Goal: Entertainment & Leisure: Browse casually

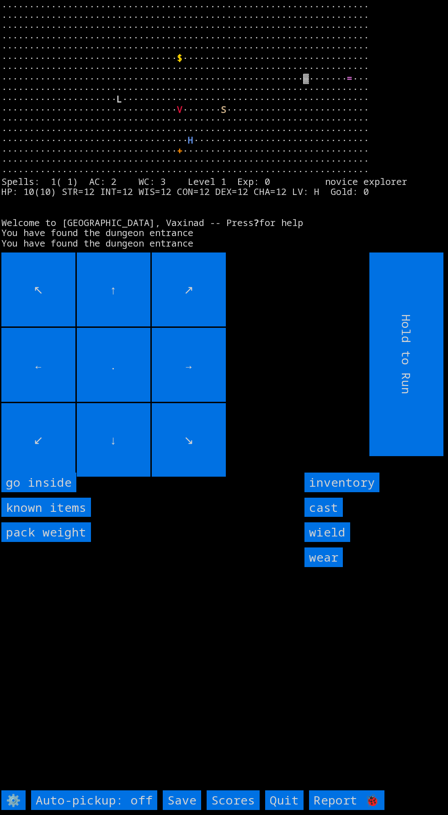
scroll to position [15, 0]
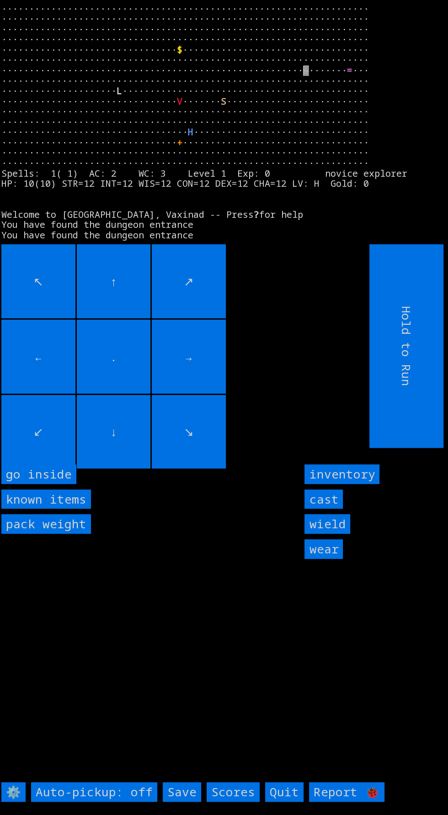
click at [319, 509] on input "cast" at bounding box center [323, 500] width 38 height 20
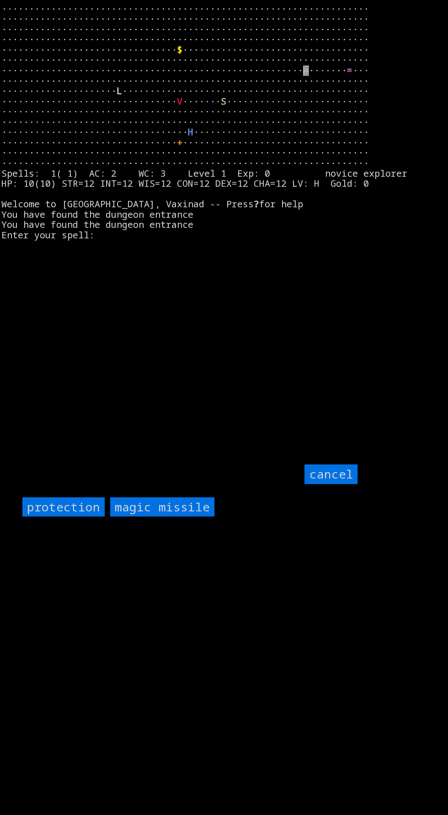
click at [66, 517] on input "protection" at bounding box center [63, 508] width 82 height 20
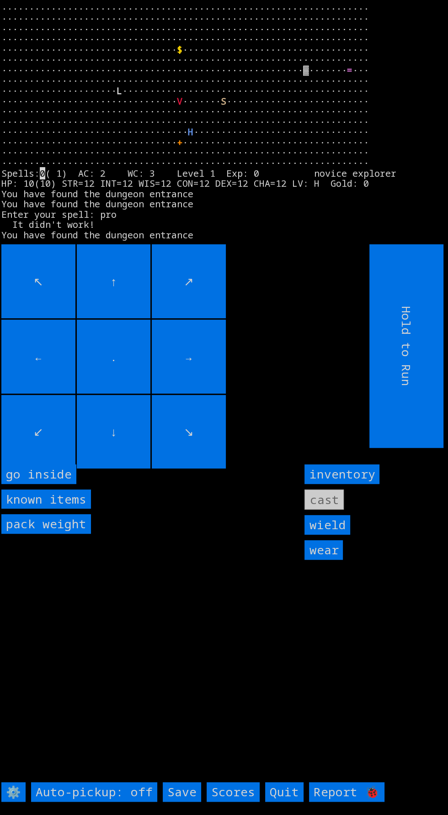
click at [54, 484] on inside "go inside" at bounding box center [38, 475] width 75 height 20
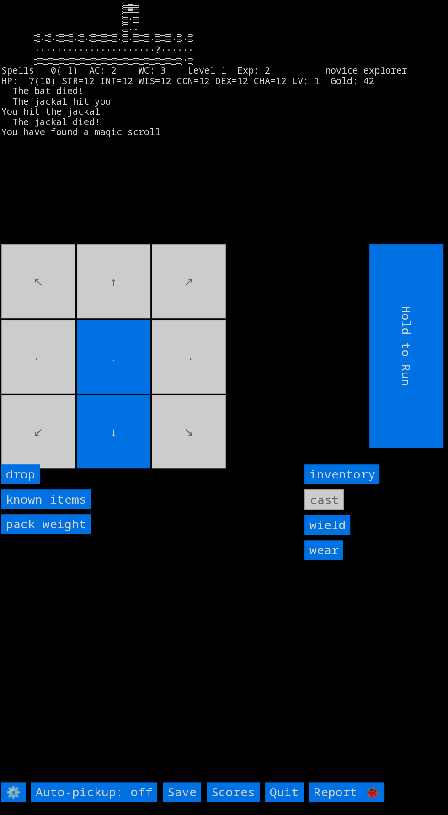
click at [103, 305] on movebuttons "↖ ↑ ↗ ← . → ↙ ↓ ↘" at bounding box center [164, 346] width 327 height 204
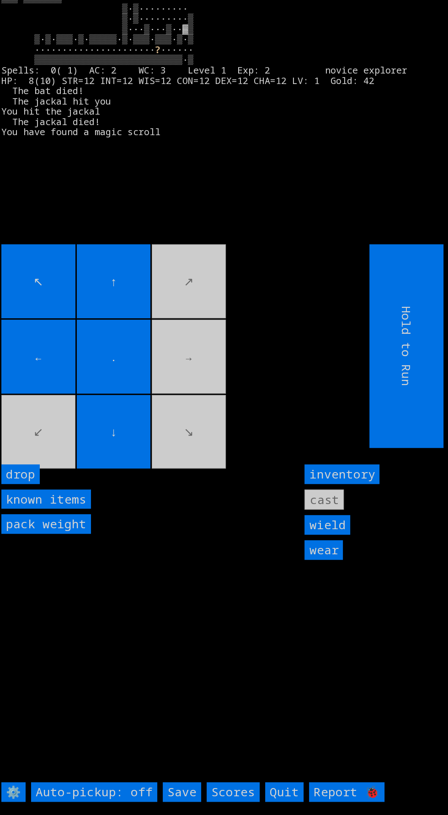
click at [176, 300] on movebuttons "↖ ↑ ↗ ← . → ↙ ↓ ↘" at bounding box center [164, 346] width 327 height 204
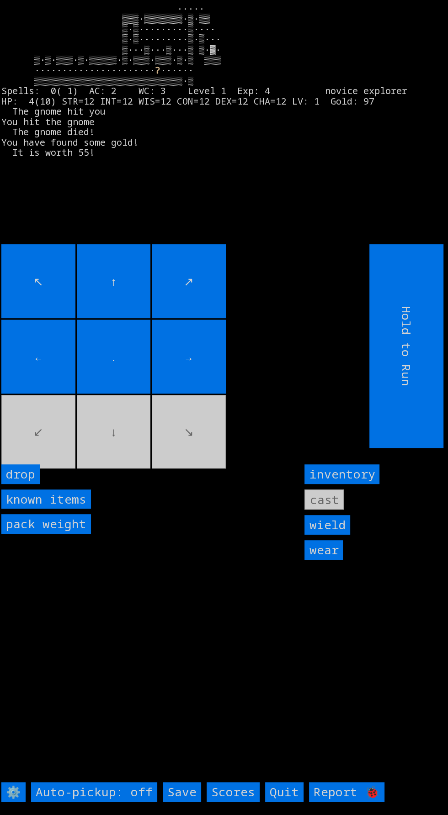
click at [201, 448] on movebuttons "↖ ↑ ↗ ← . → ↙ ↓ ↘" at bounding box center [164, 346] width 327 height 204
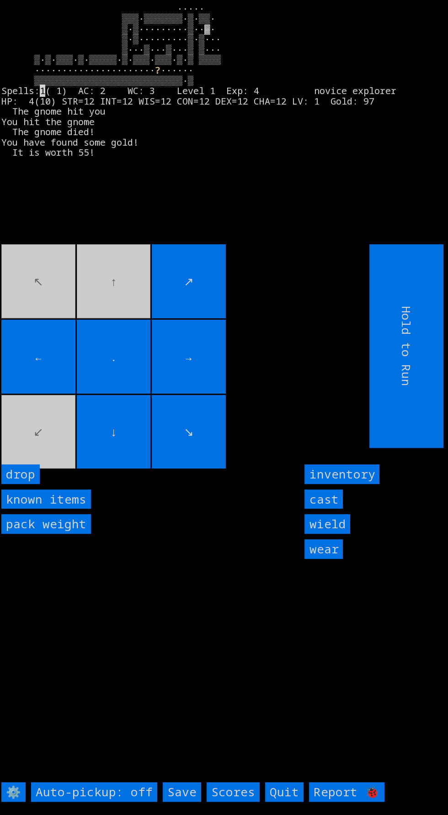
click at [82, 306] on movebuttons "↖ ↑ ↗ ← . → ↙ ↓ ↘" at bounding box center [164, 346] width 327 height 204
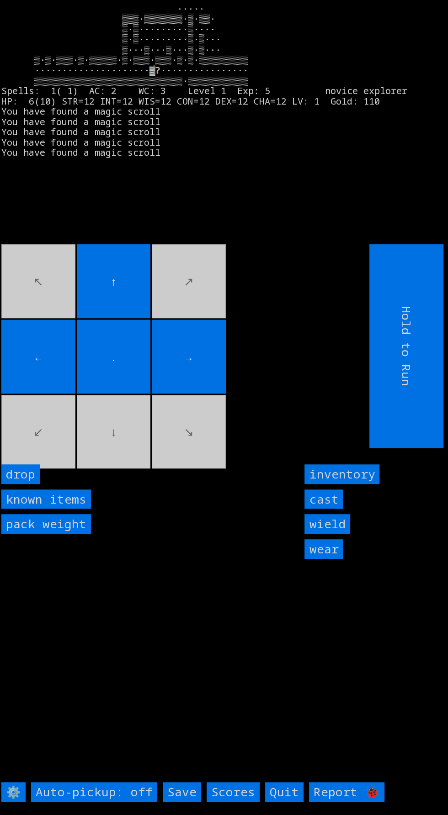
click at [327, 509] on input "cast" at bounding box center [323, 500] width 38 height 20
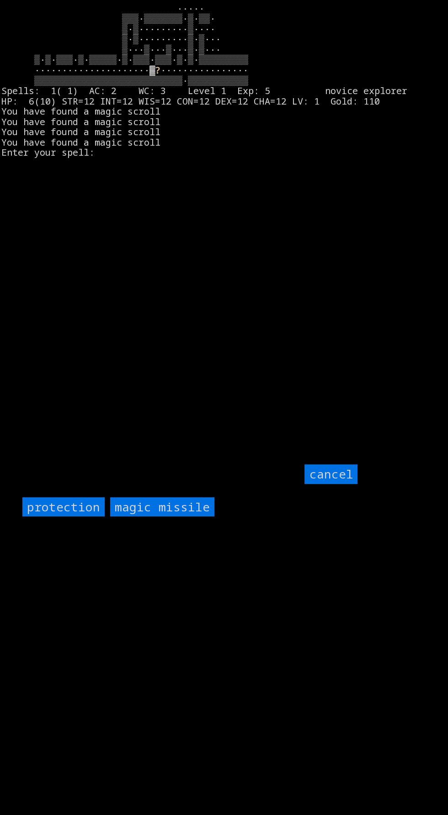
click at [59, 517] on input "protection" at bounding box center [63, 508] width 82 height 20
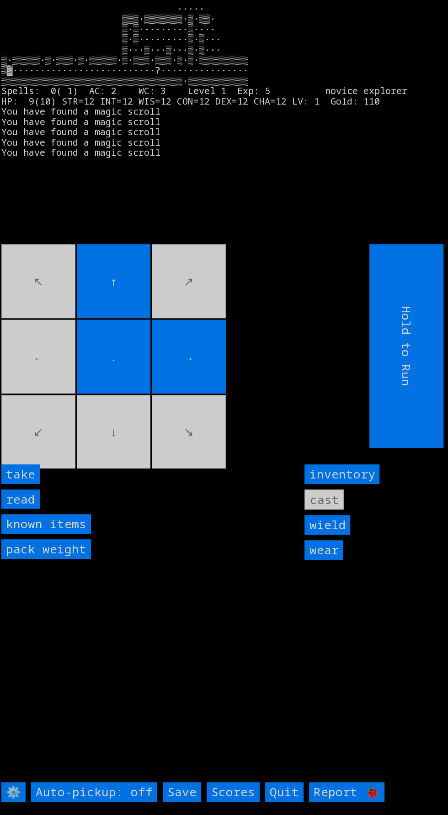
click at [33, 509] on input "read" at bounding box center [20, 500] width 38 height 20
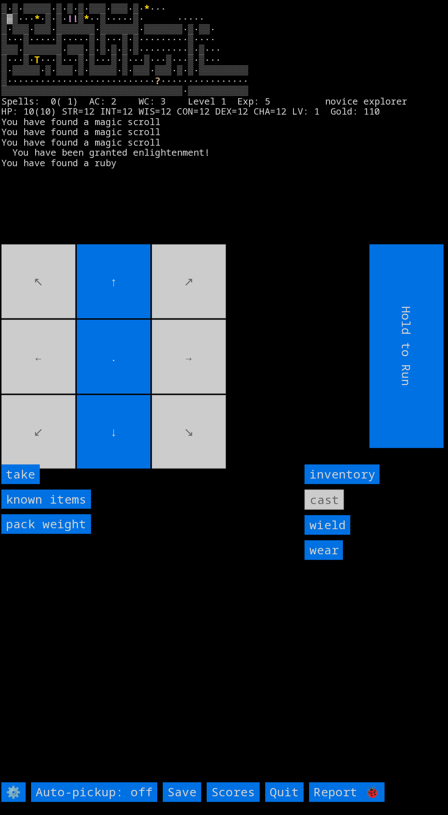
click at [38, 484] on input "take" at bounding box center [20, 475] width 38 height 20
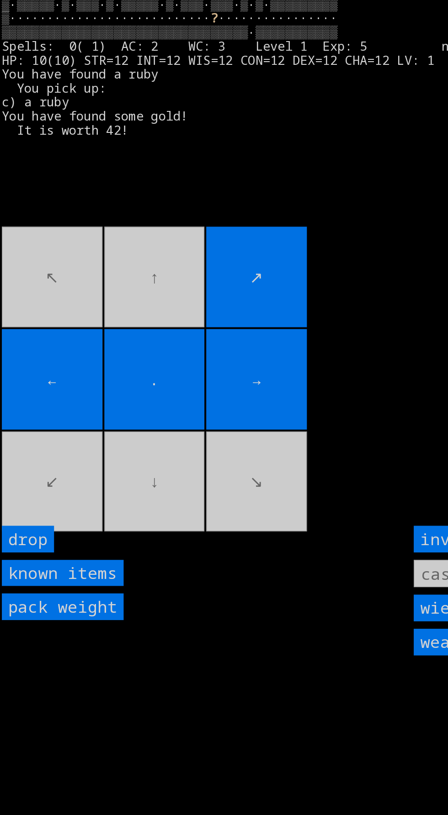
click at [76, 312] on movebuttons "↖ ↑ ↗ ← . → ↙ ↓ ↘" at bounding box center [164, 346] width 327 height 204
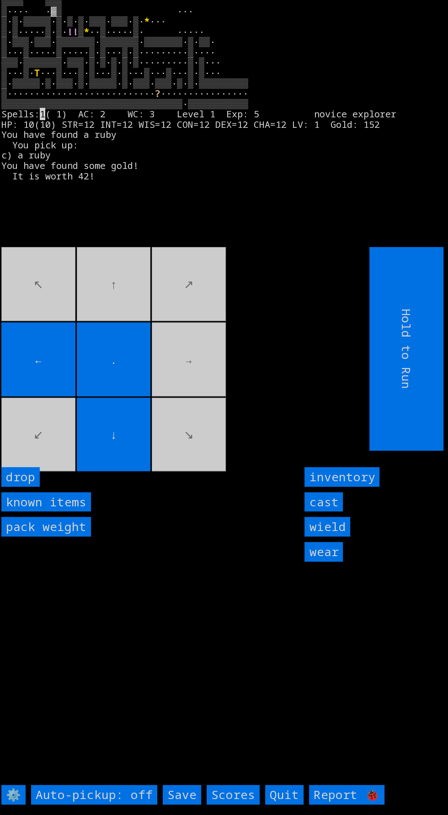
scroll to position [0, 0]
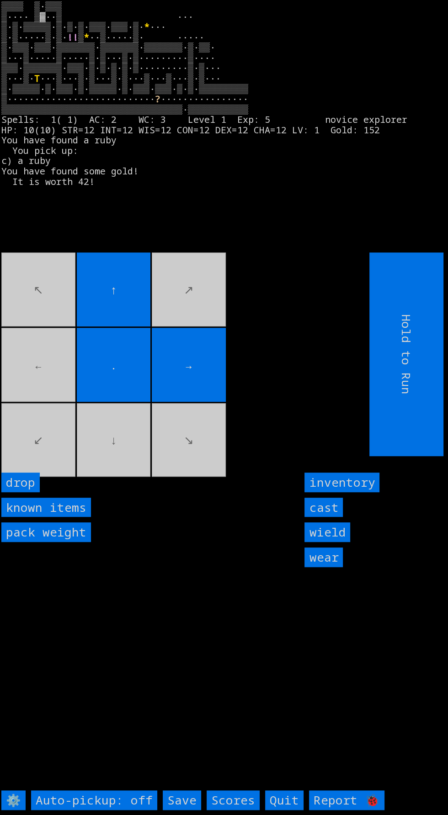
click at [30, 424] on movebuttons "↖ ↑ ↗ ← . → ↙ ↓ ↘" at bounding box center [164, 355] width 327 height 204
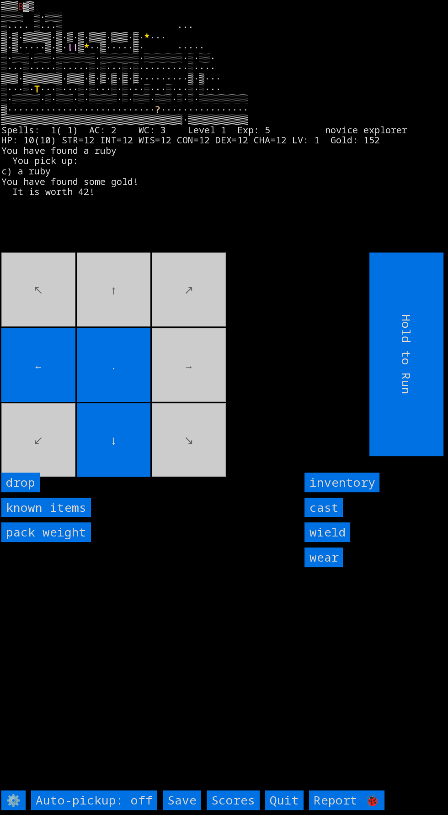
click at [121, 323] on movebuttons "↖ ↑ ↗ ← . → ↙ ↓ ↘" at bounding box center [164, 355] width 327 height 204
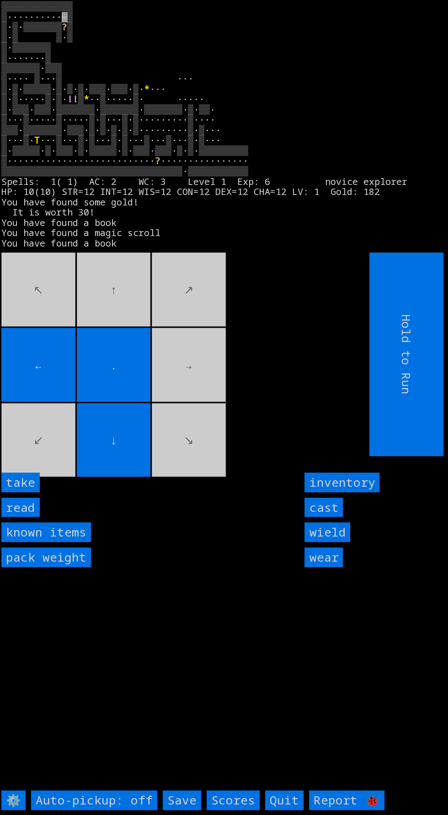
click at [32, 518] on input "read" at bounding box center [20, 508] width 38 height 20
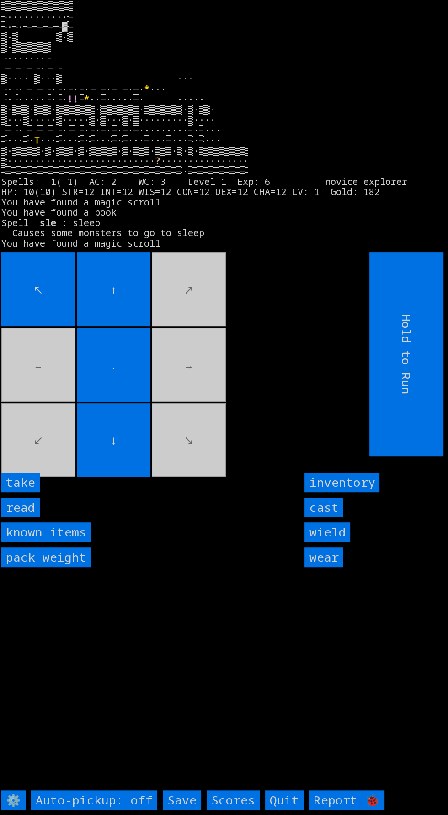
click at [38, 518] on input "read" at bounding box center [20, 508] width 38 height 20
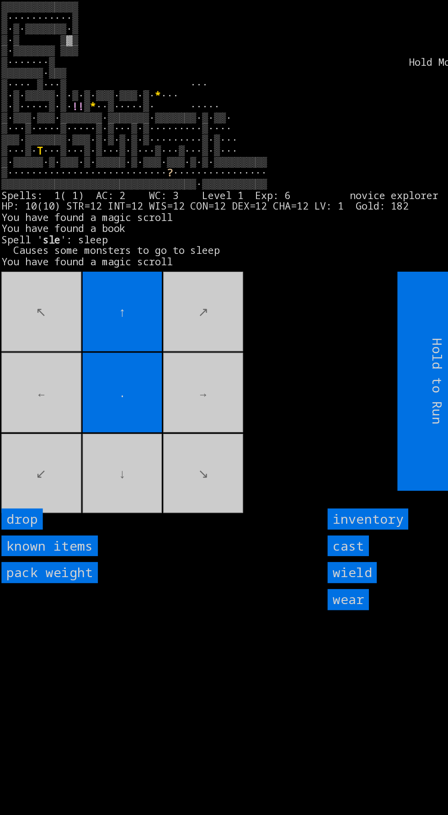
click at [358, 492] on input "inventory" at bounding box center [341, 483] width 75 height 20
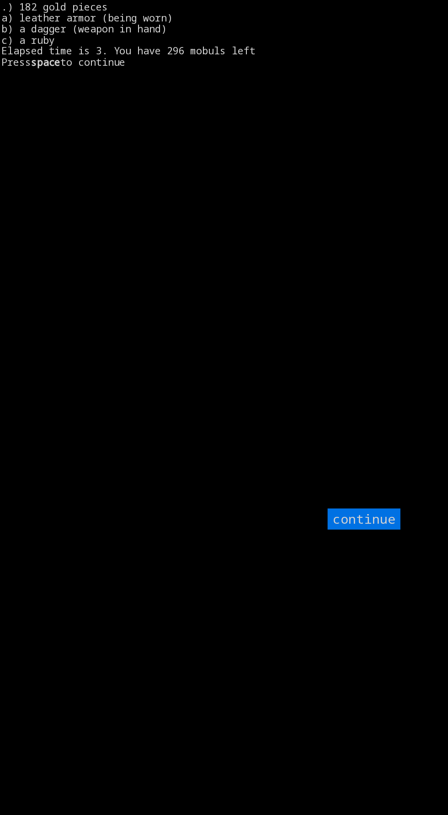
click at [351, 512] on larngrid ".) 182 gold pieces a) leather armor (being worn) b) a dagger (weapon in hand) c…" at bounding box center [224, 407] width 448 height 815
click at [341, 492] on input "continue" at bounding box center [338, 483] width 68 height 20
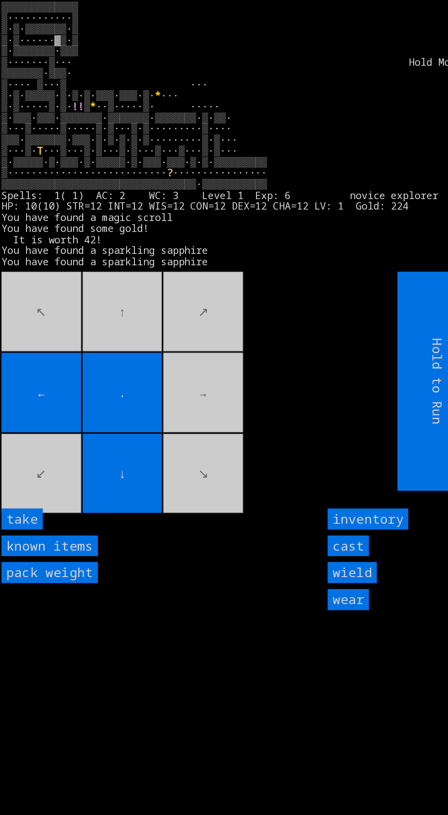
click at [37, 492] on input "take" at bounding box center [20, 483] width 38 height 20
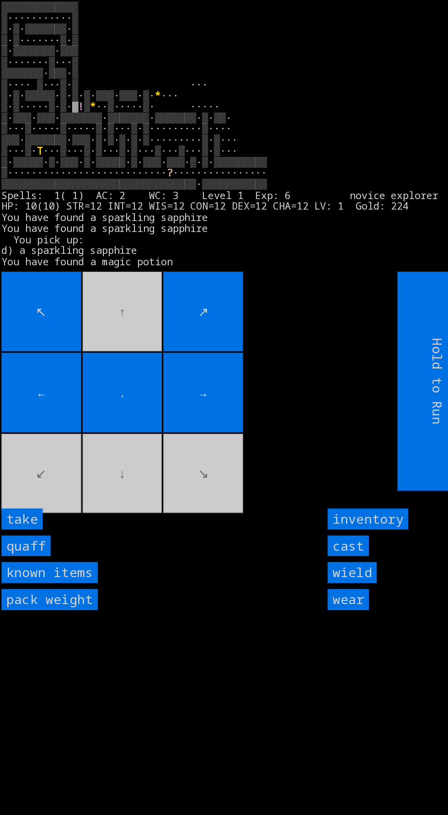
click at [34, 518] on input "quaff" at bounding box center [24, 508] width 46 height 20
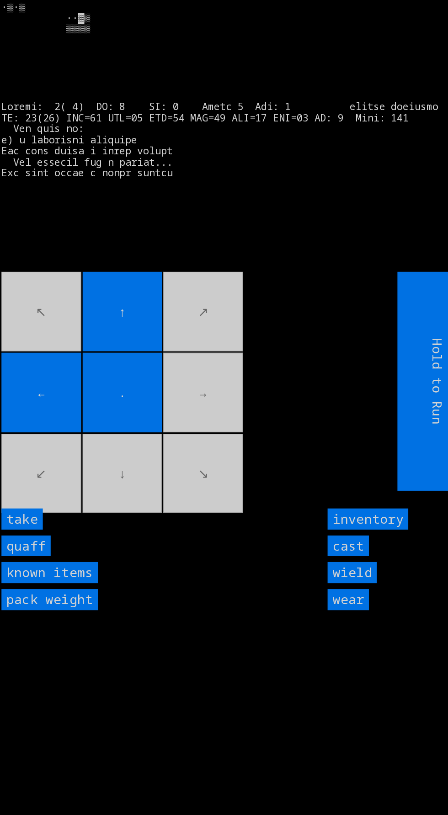
click at [34, 518] on input "quaff" at bounding box center [24, 508] width 46 height 20
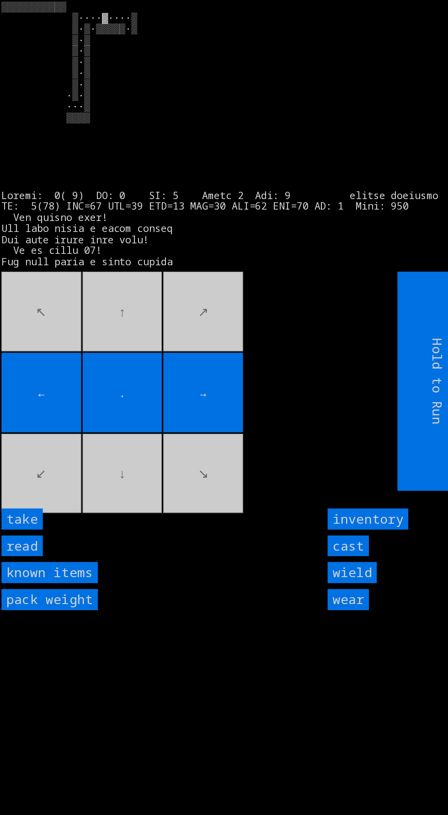
click at [30, 518] on input "read" at bounding box center [20, 508] width 38 height 20
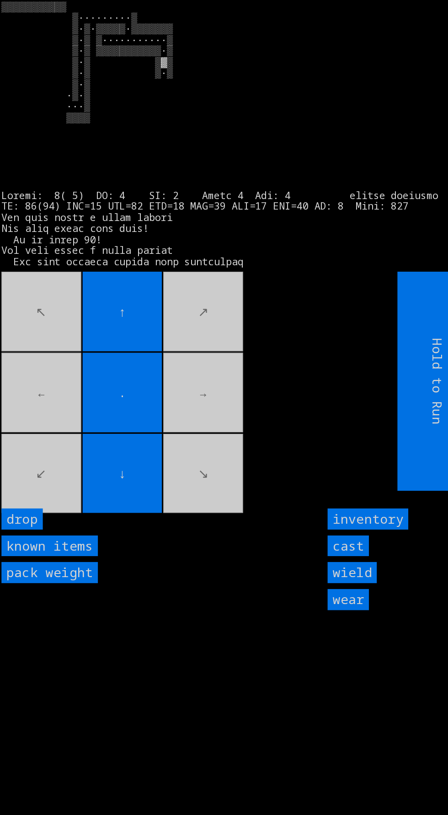
click at [328, 518] on input "cast" at bounding box center [323, 508] width 38 height 20
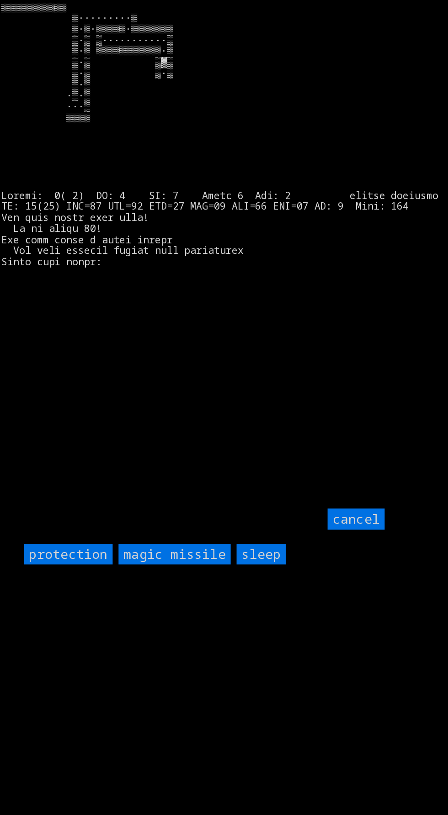
click at [67, 525] on input "protection" at bounding box center [63, 516] width 82 height 20
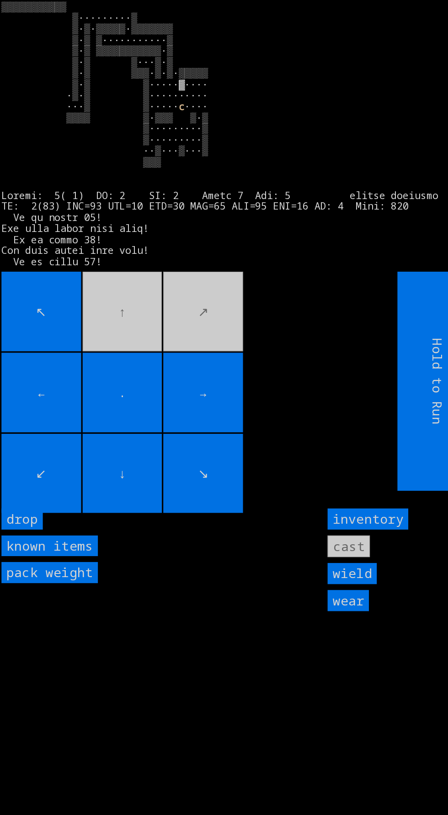
click at [128, 308] on movebuttons "↖ ↑ ↗ ← . → ↙ ↓ ↘" at bounding box center [164, 355] width 327 height 204
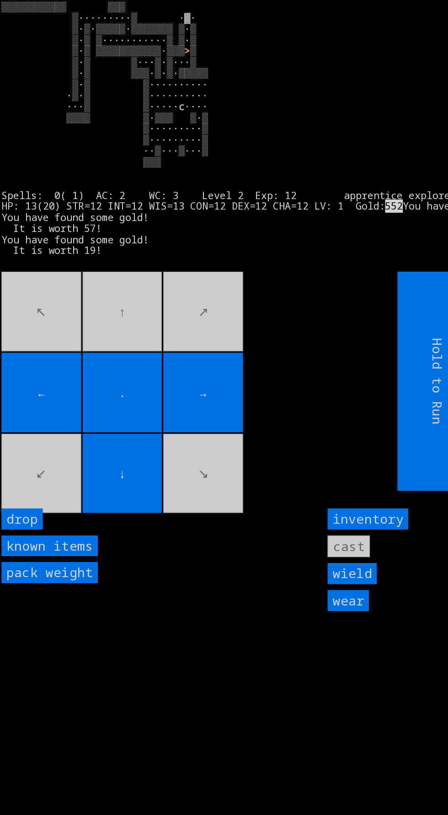
click at [116, 342] on movebuttons "↖ ↑ ↗ ← . → ↙ ↓ ↘" at bounding box center [164, 355] width 327 height 204
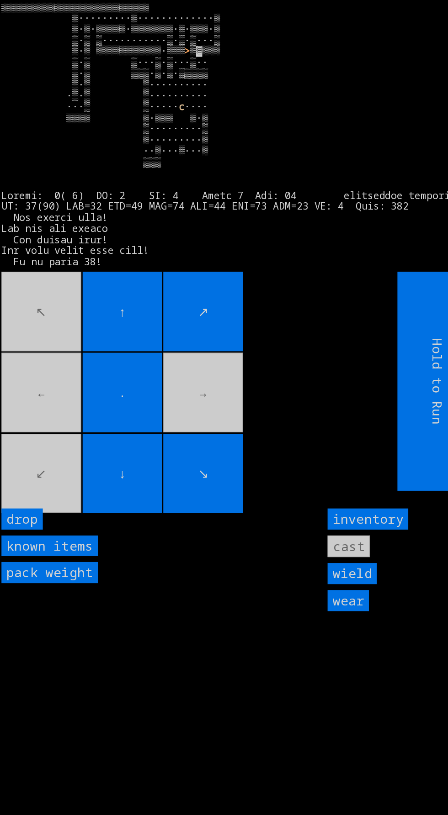
click at [70, 453] on movebuttons "↖ ↑ ↗ ← . → ↙ ↓ ↘" at bounding box center [164, 355] width 327 height 204
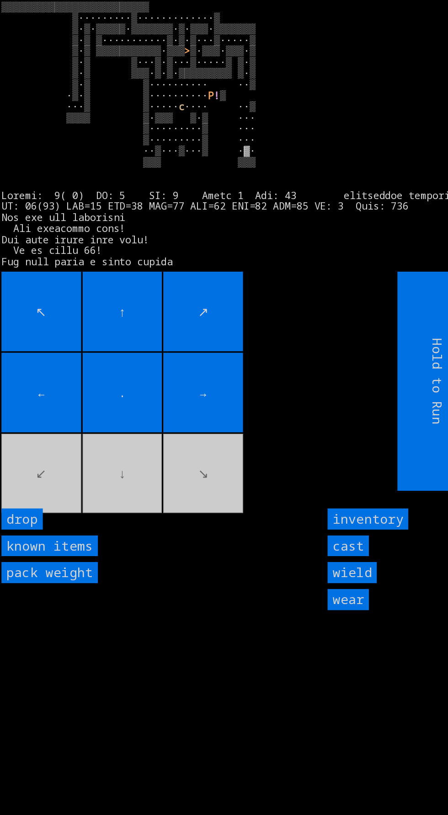
click at [49, 456] on movebuttons "↖ ↑ ↗ ← . → ↙ ↓ ↘" at bounding box center [164, 355] width 327 height 204
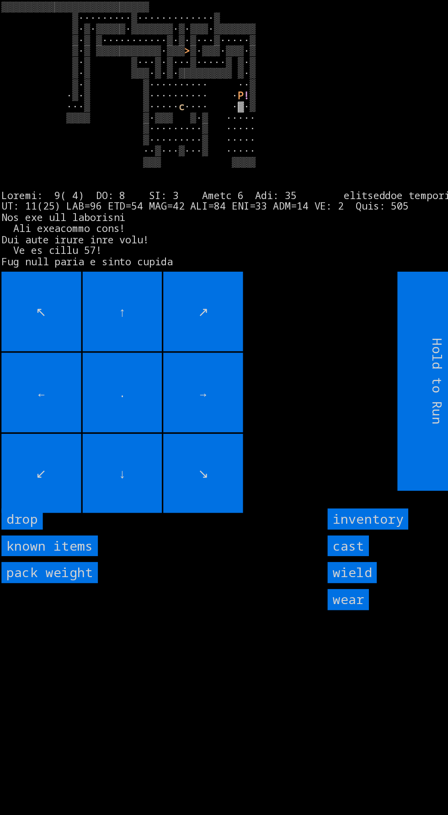
click at [44, 360] on input "←" at bounding box center [38, 365] width 74 height 74
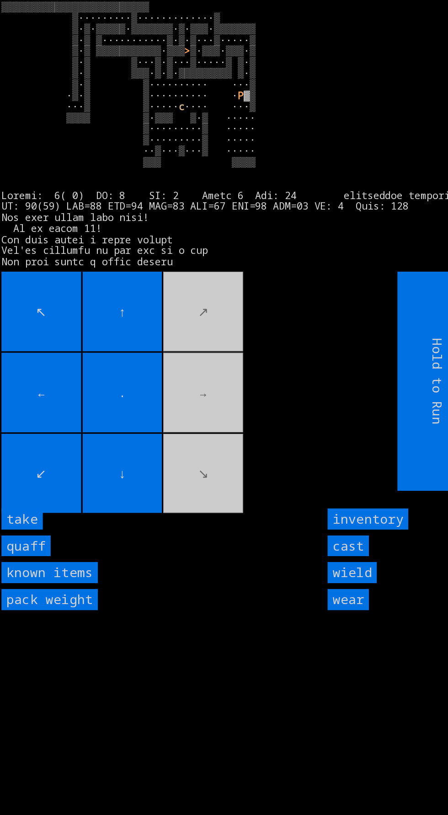
click at [35, 518] on input "quaff" at bounding box center [24, 508] width 46 height 20
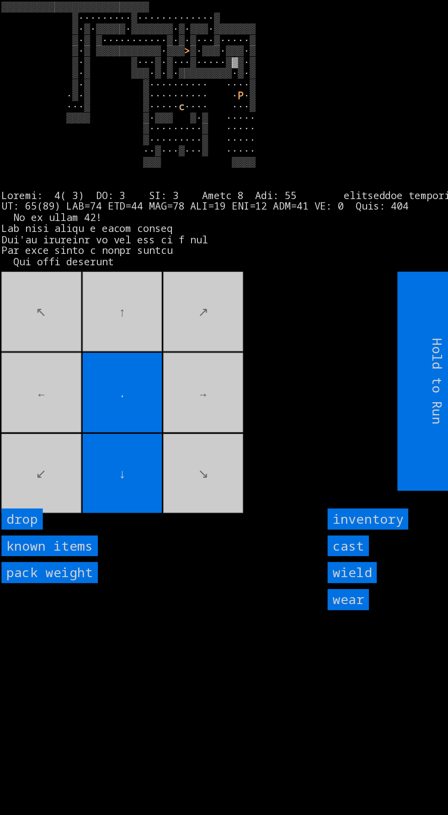
click at [162, 456] on movebuttons "↖ ↑ ↗ ← . → ↙ ↓ ↘" at bounding box center [164, 355] width 327 height 204
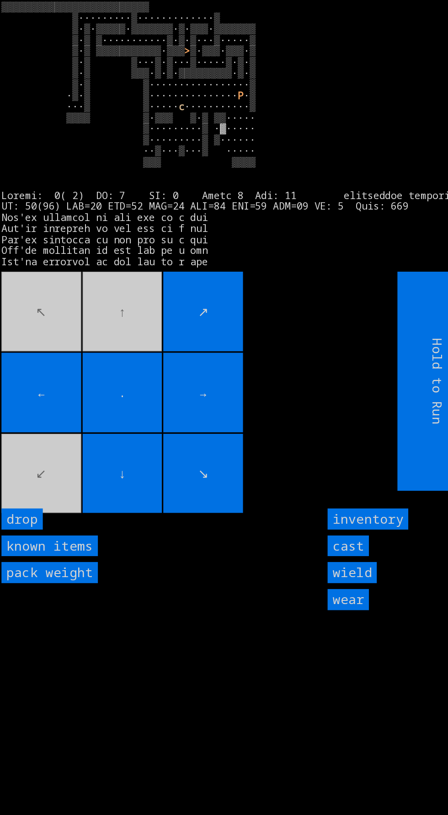
click at [59, 456] on movebuttons "↖ ↑ ↗ ← . → ↙ ↓ ↘" at bounding box center [164, 355] width 327 height 204
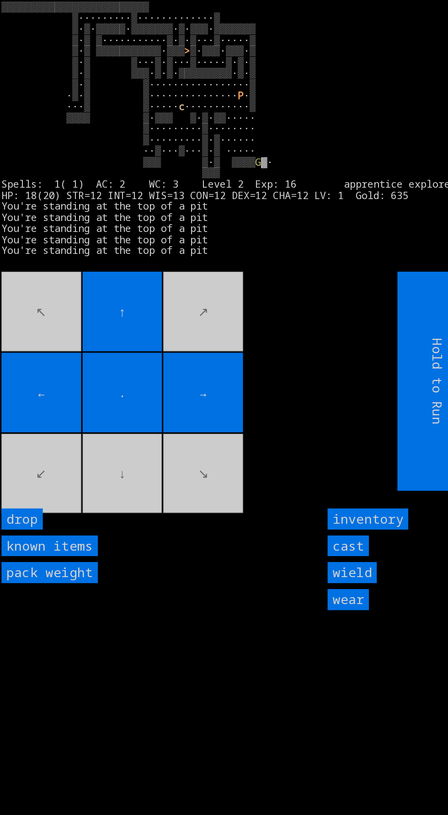
click at [117, 456] on movebuttons "↖ ↑ ↗ ← . → ↙ ↓ ↘" at bounding box center [164, 355] width 327 height 204
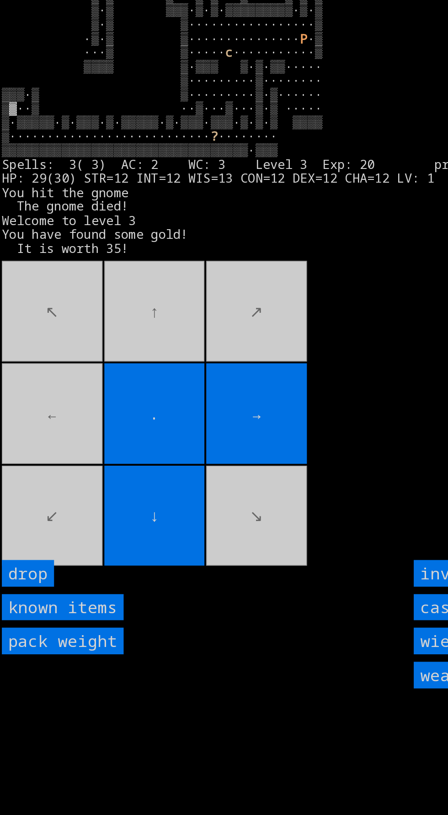
click at [193, 345] on movebuttons "↖ ↑ ↗ ← . → ↙ ↓ ↘" at bounding box center [164, 355] width 327 height 204
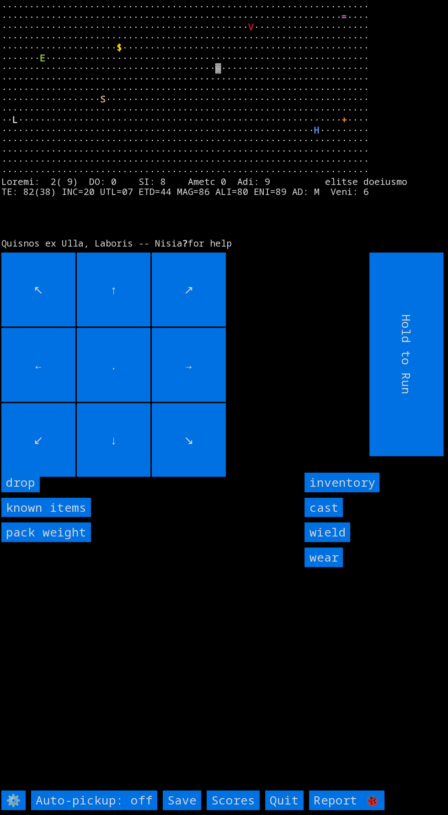
click at [328, 518] on input "cast" at bounding box center [323, 508] width 38 height 20
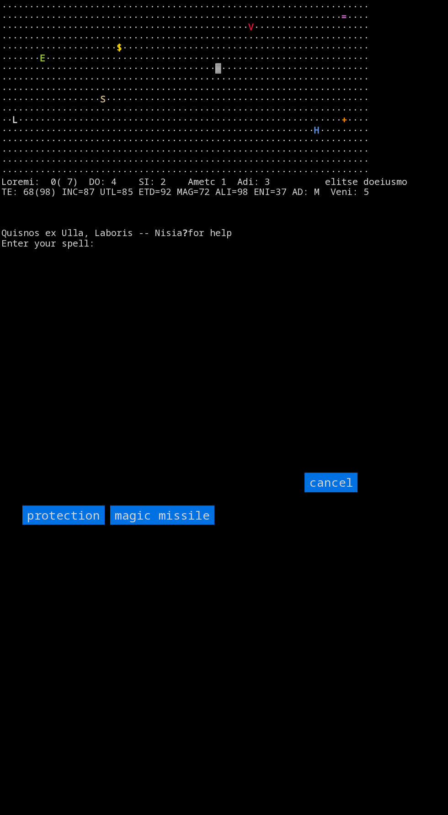
click at [63, 525] on input "protection" at bounding box center [63, 516] width 82 height 20
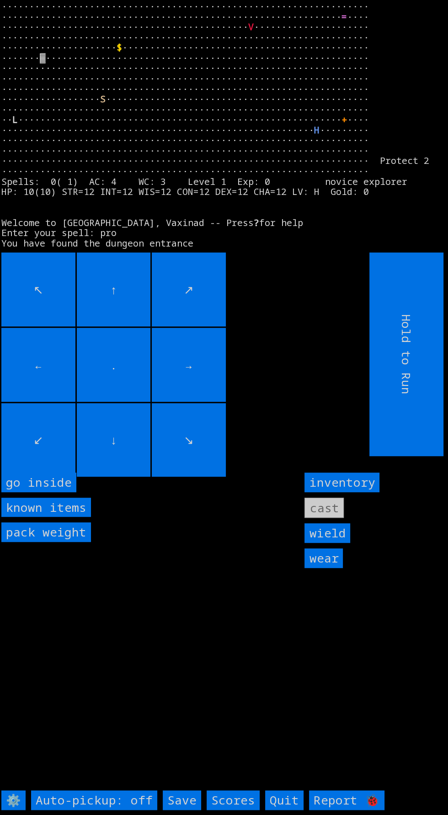
click at [61, 492] on inside "go inside" at bounding box center [38, 483] width 75 height 20
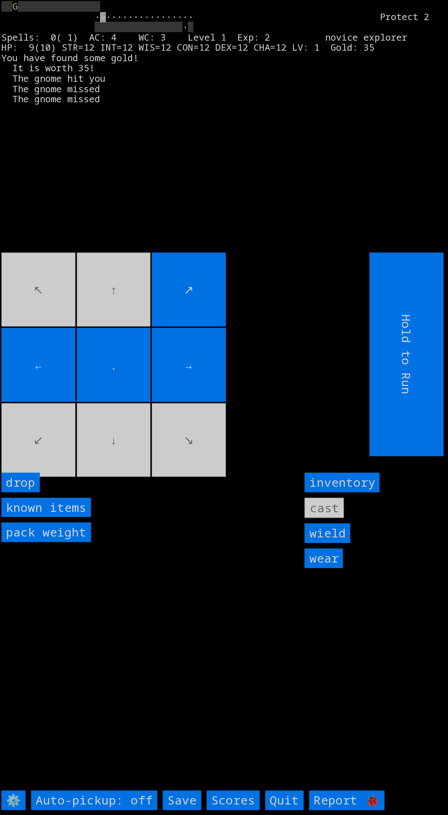
click at [127, 328] on movebuttons "↖ ↑ ↗ ← . → ↙ ↓ ↘" at bounding box center [164, 355] width 327 height 204
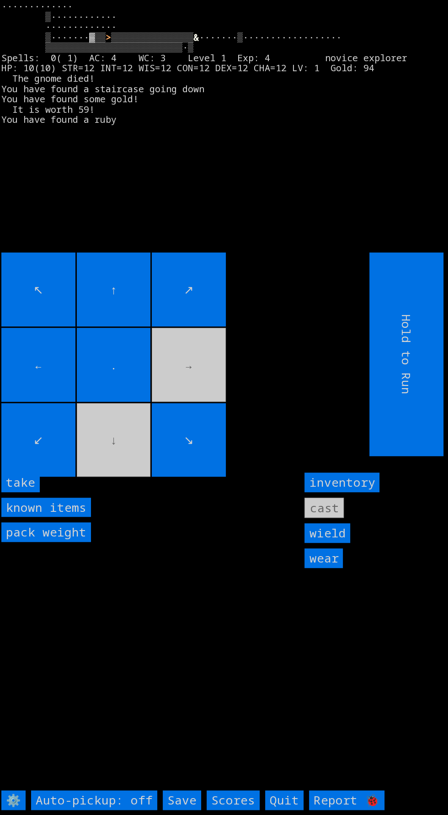
click at [31, 492] on input "take" at bounding box center [20, 483] width 38 height 20
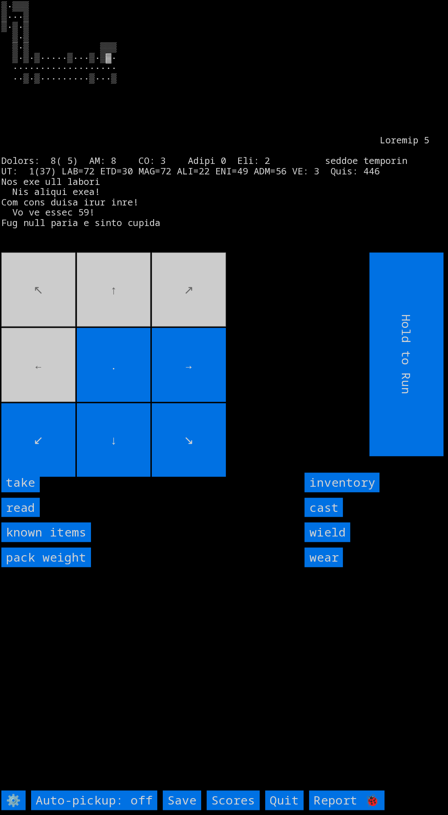
click at [31, 518] on input "read" at bounding box center [20, 508] width 38 height 20
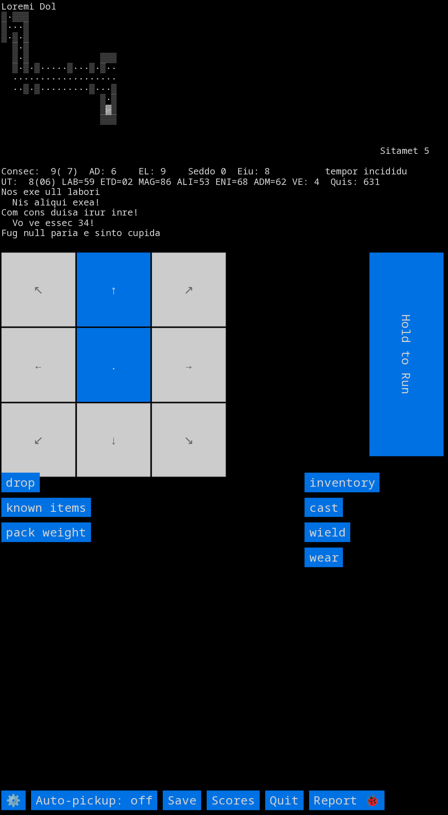
click at [96, 456] on movebuttons "↖ ↑ ↗ ← . → ↙ ↓ ↘" at bounding box center [164, 355] width 327 height 204
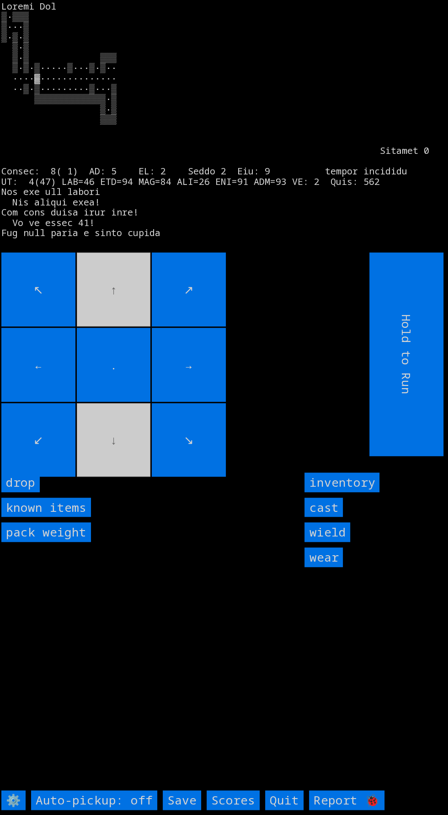
click at [70, 313] on input "↖" at bounding box center [38, 290] width 74 height 74
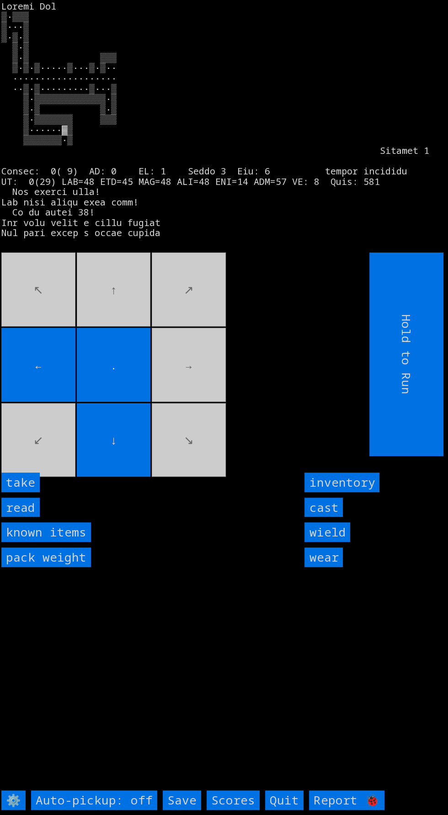
click at [37, 492] on input "take" at bounding box center [20, 483] width 38 height 20
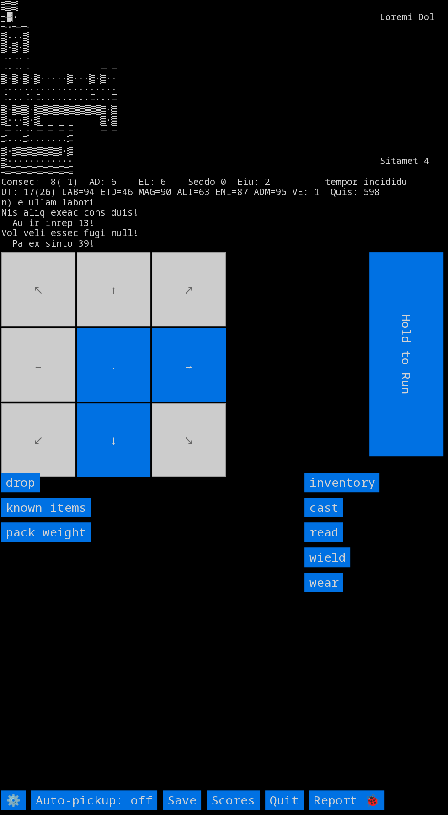
click at [144, 328] on movebuttons "↖ ↑ ↗ ← . → ↙ ↓ ↘" at bounding box center [164, 355] width 327 height 204
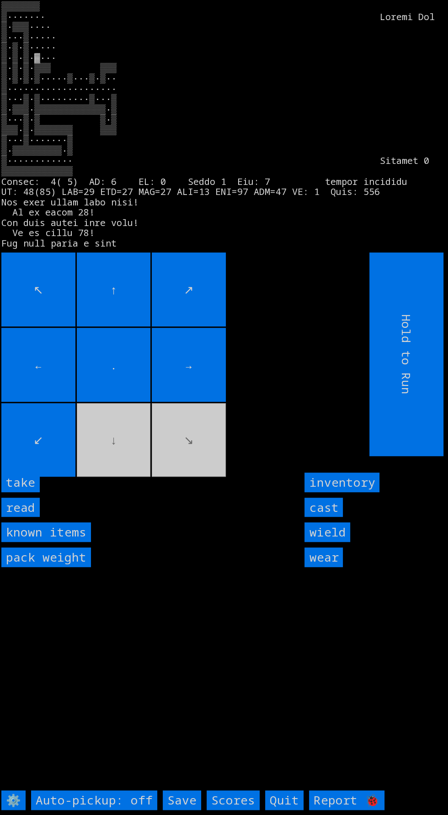
click at [32, 518] on input "read" at bounding box center [20, 508] width 38 height 20
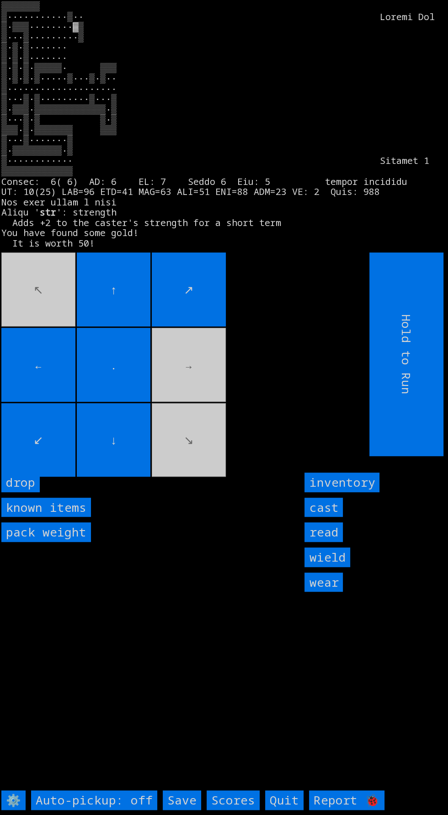
click at [187, 412] on movebuttons "↖ ↑ ↗ ← . → ↙ ↓ ↘" at bounding box center [164, 355] width 327 height 204
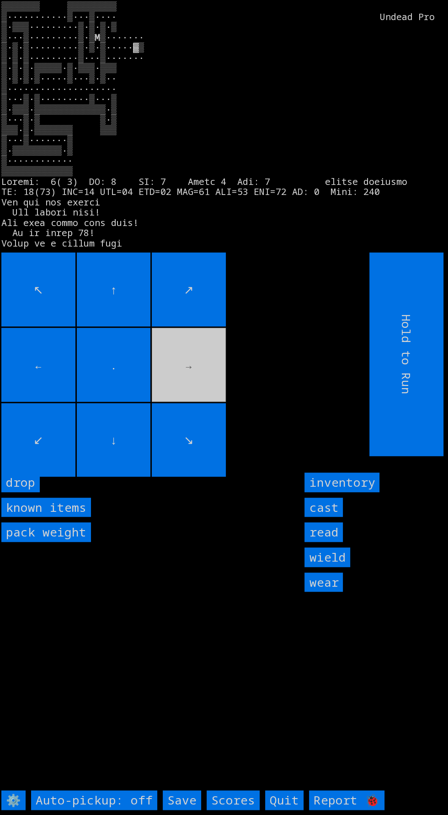
click at [201, 390] on movebuttons "↖ ↑ ↗ ← . → ↙ ↓ ↘" at bounding box center [164, 355] width 327 height 204
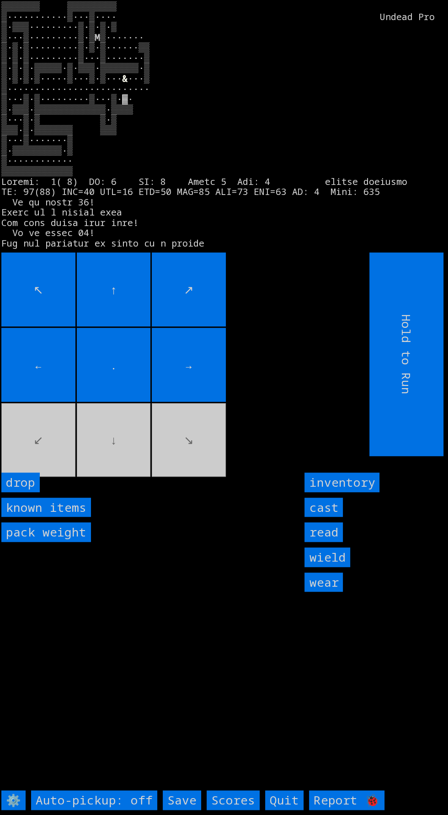
click at [103, 456] on movebuttons "↖ ↑ ↗ ← . → ↙ ↓ ↘" at bounding box center [164, 355] width 327 height 204
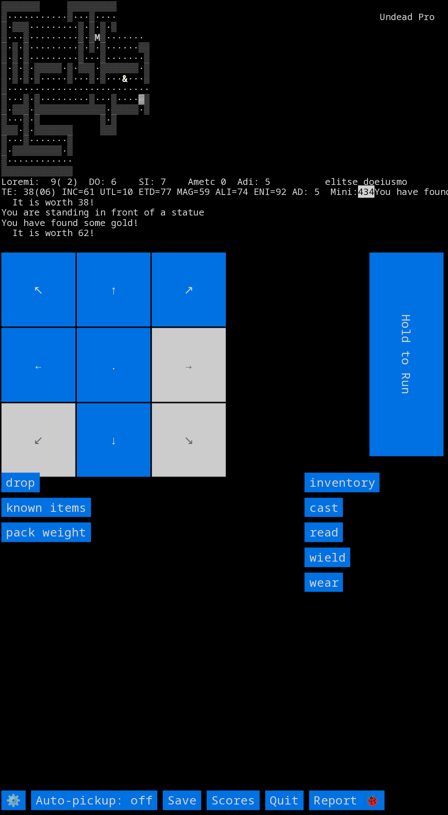
click at [191, 402] on movebuttons "↖ ↑ ↗ ← . → ↙ ↓ ↘" at bounding box center [164, 355] width 327 height 204
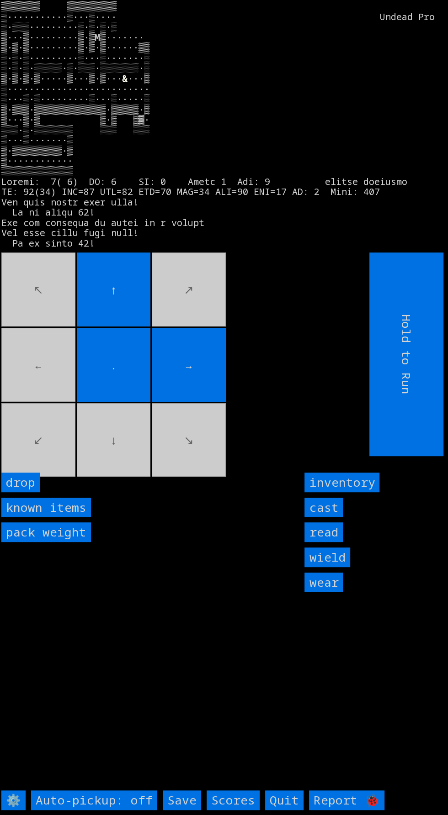
click at [113, 456] on movebuttons "↖ ↑ ↗ ← . → ↙ ↓ ↘" at bounding box center [164, 355] width 327 height 204
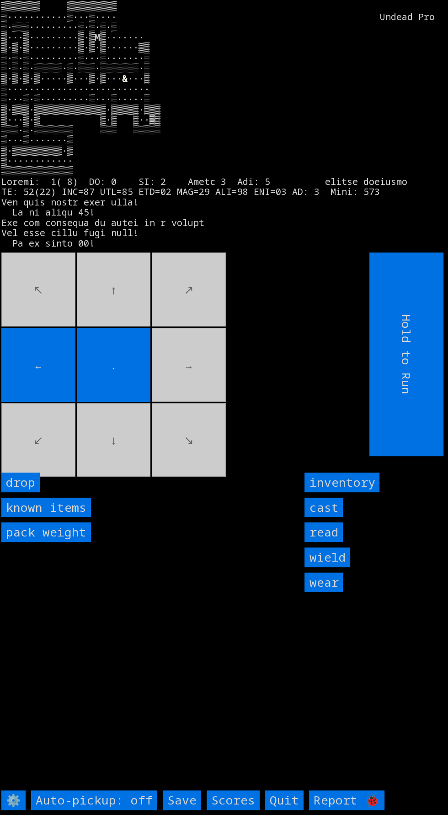
click at [188, 419] on movebuttons "↖ ↑ ↗ ← . → ↙ ↓ ↘" at bounding box center [164, 355] width 327 height 204
click at [331, 518] on input "cast" at bounding box center [323, 508] width 38 height 20
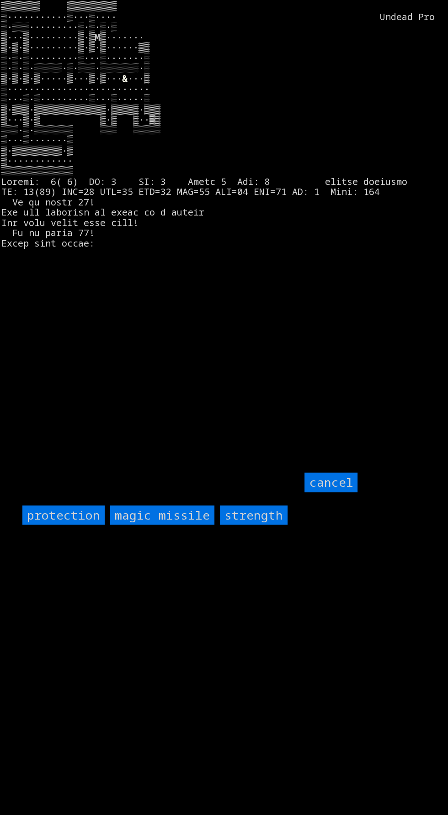
click at [64, 525] on input "protection" at bounding box center [63, 516] width 82 height 20
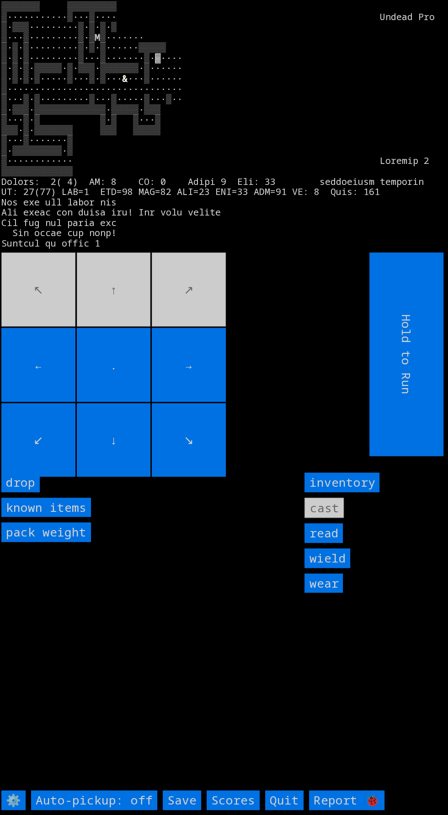
click at [115, 309] on movebuttons "↖ ↑ ↗ ← . → ↙ ↓ ↘" at bounding box center [164, 355] width 327 height 204
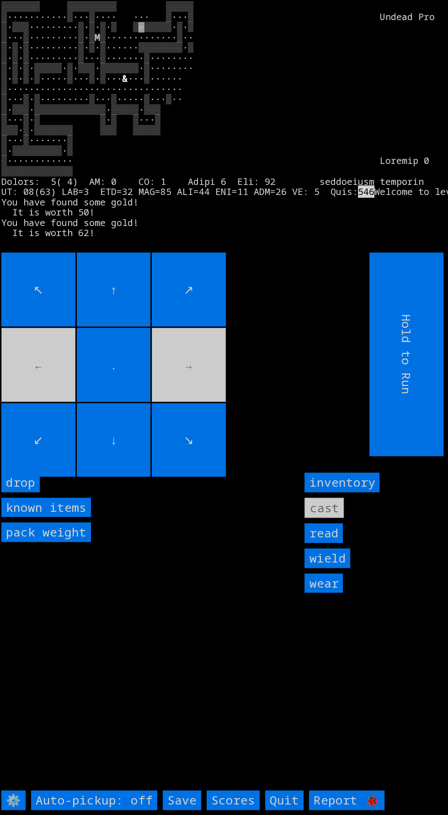
click at [51, 327] on input "↖" at bounding box center [38, 290] width 74 height 74
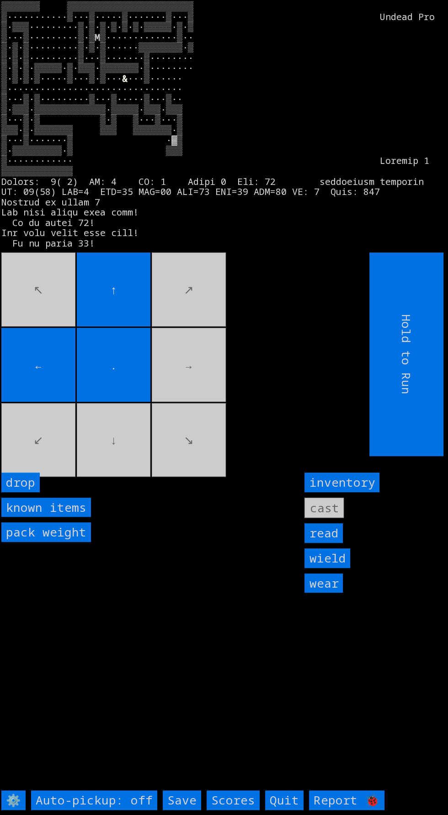
click at [71, 444] on movebuttons "↖ ↑ ↗ ← . → ↙ ↓ ↘" at bounding box center [164, 355] width 327 height 204
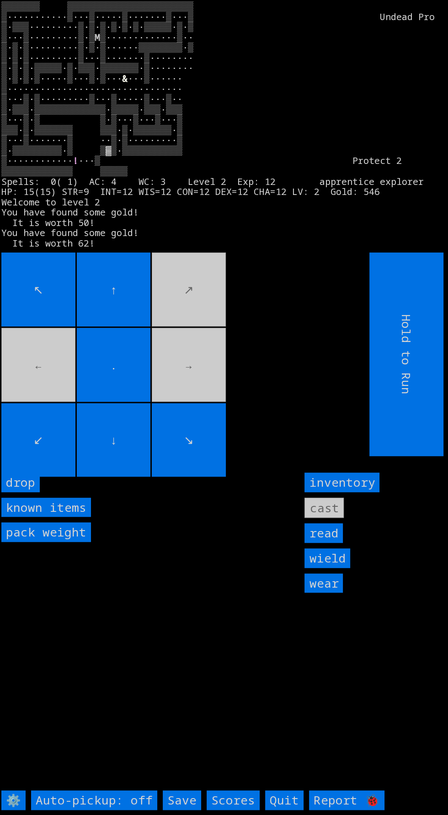
click at [82, 327] on input "↑" at bounding box center [114, 290] width 74 height 74
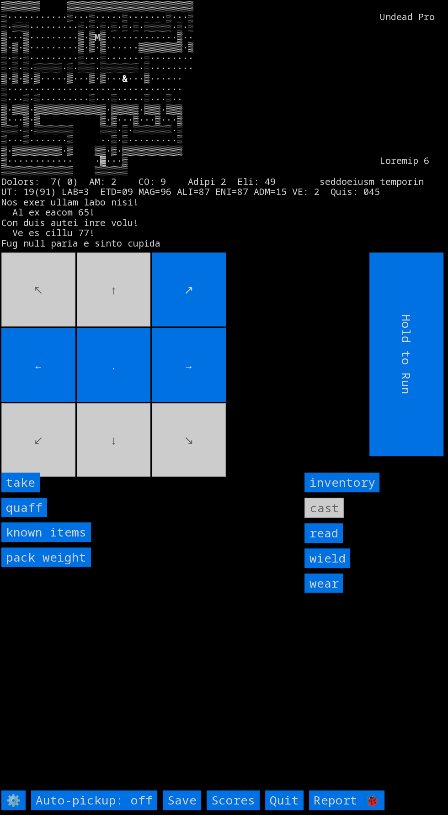
click at [31, 518] on input "quaff" at bounding box center [24, 508] width 46 height 20
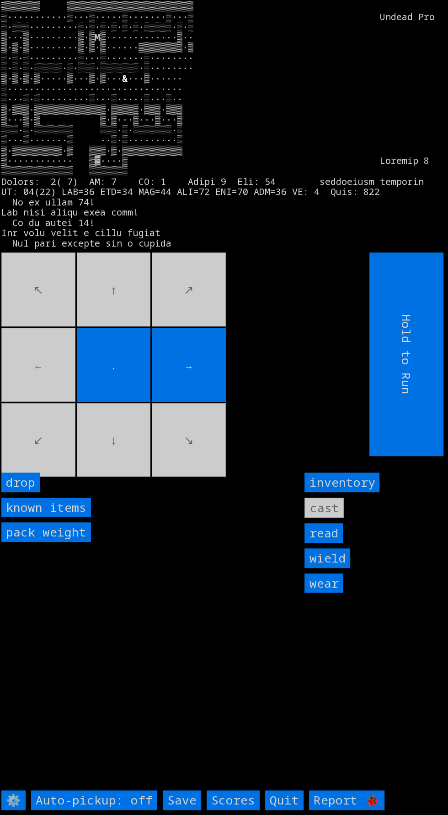
click at [55, 417] on movebuttons "↖ ↑ ↗ ← . → ↙ ↓ ↘" at bounding box center [164, 355] width 327 height 204
click at [64, 421] on movebuttons "↖ ↑ ↗ ← . → ↙ ↓ ↘" at bounding box center [164, 355] width 327 height 204
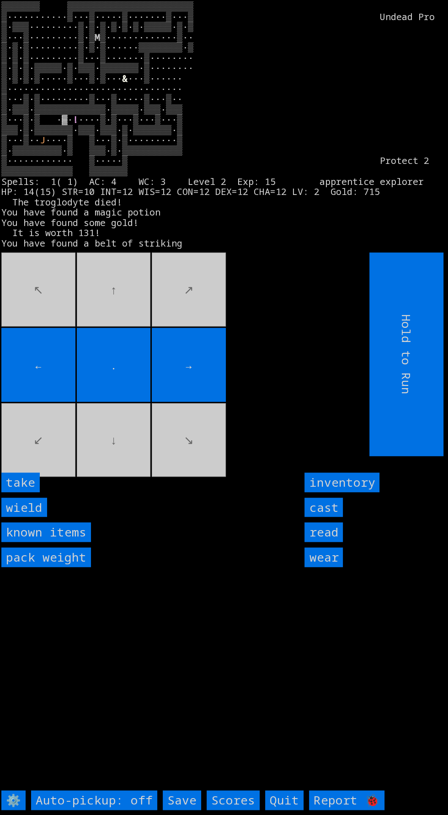
click at [30, 492] on input "take" at bounding box center [20, 483] width 38 height 20
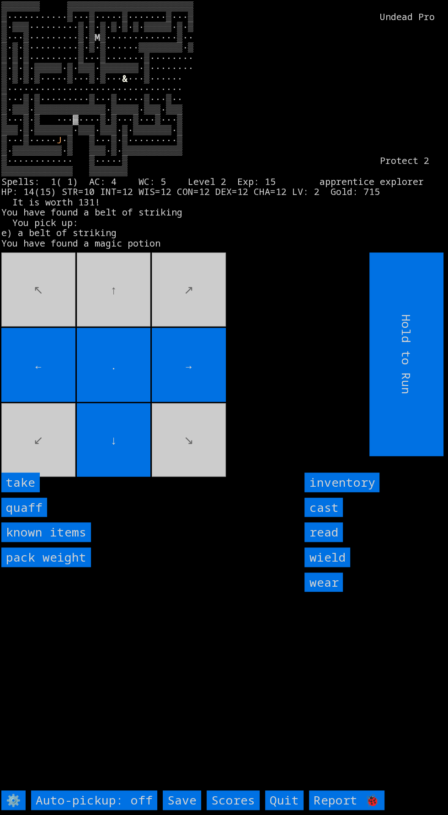
click at [32, 492] on input "take" at bounding box center [20, 483] width 38 height 20
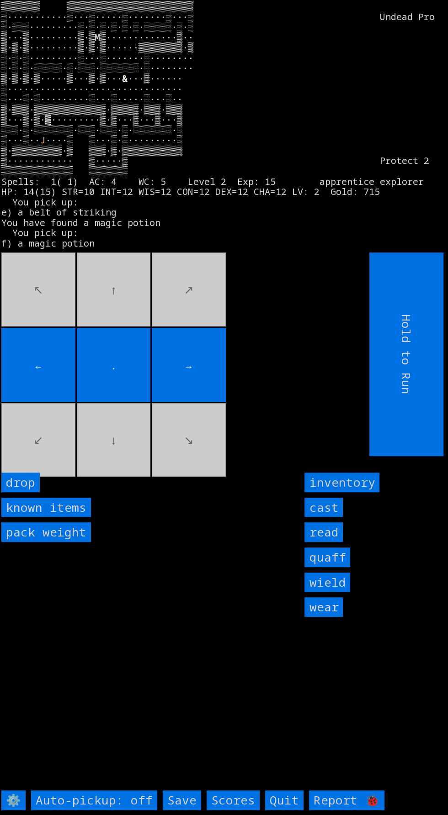
click at [56, 402] on input "←" at bounding box center [38, 365] width 74 height 74
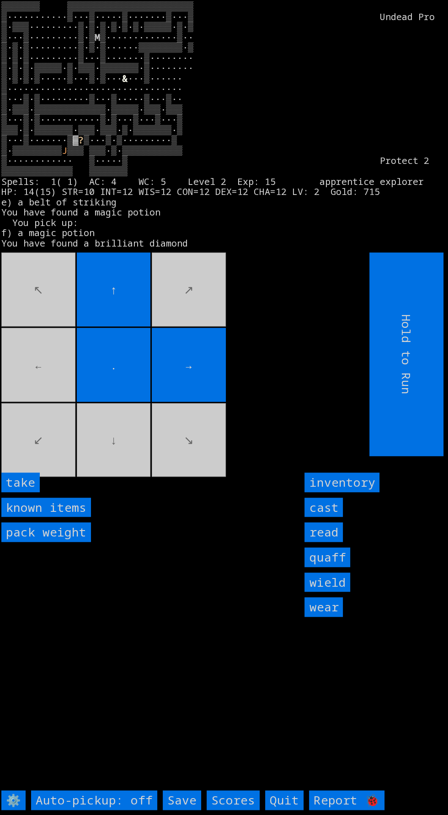
click at [36, 492] on input "take" at bounding box center [20, 483] width 38 height 20
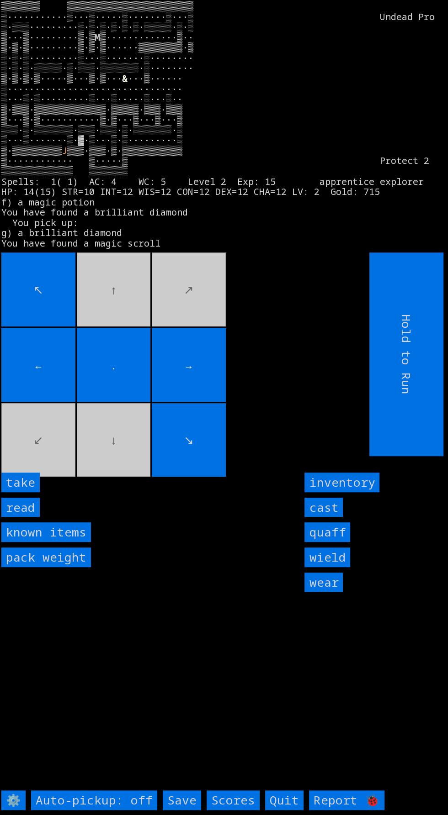
click at [37, 492] on input "take" at bounding box center [20, 483] width 38 height 20
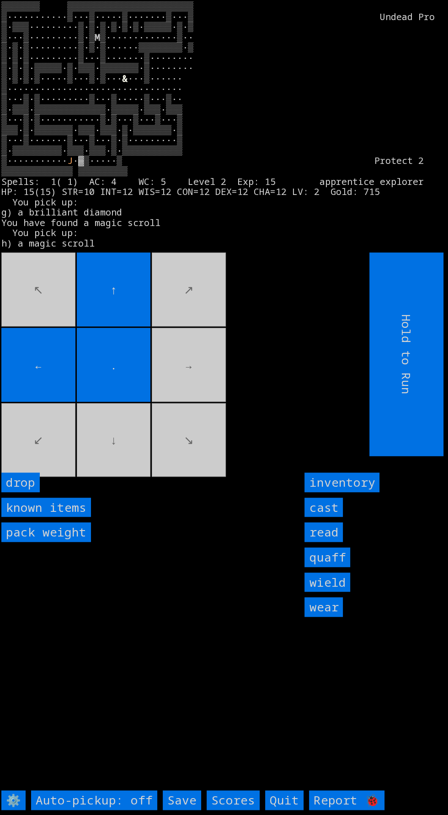
click at [85, 456] on movebuttons "↖ ↑ ↗ ← . → ↙ ↓ ↘" at bounding box center [164, 355] width 327 height 204
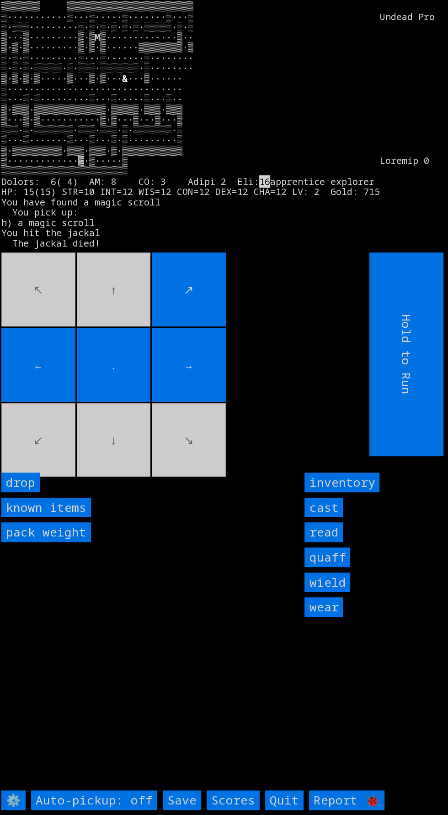
click at [130, 308] on movebuttons "↖ ↑ ↗ ← . → ↙ ↓ ↘" at bounding box center [164, 355] width 327 height 204
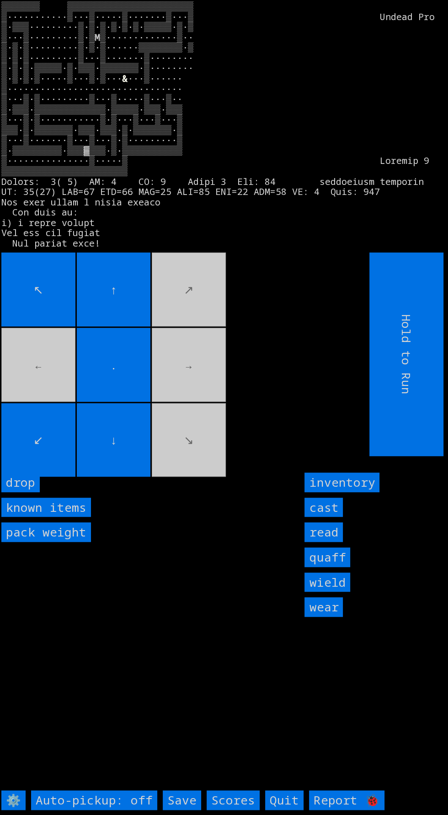
click at [157, 318] on movebuttons "↖ ↑ ↗ ← . → ↙ ↓ ↘" at bounding box center [164, 355] width 327 height 204
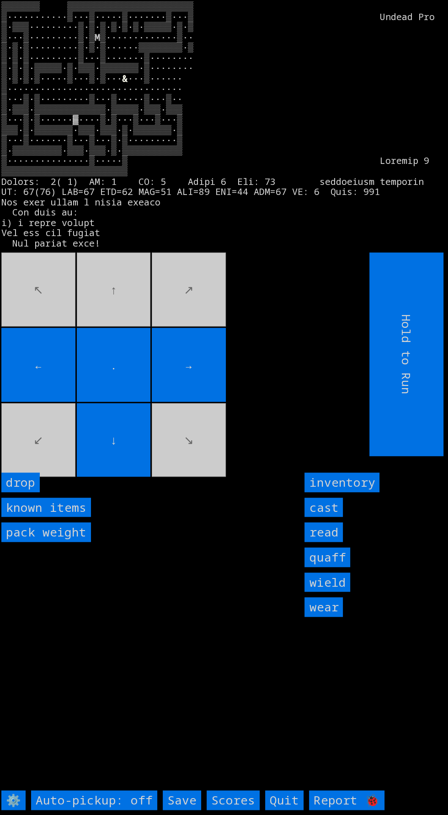
click at [124, 284] on movebuttons "↖ ↑ ↗ ← . → ↙ ↓ ↘" at bounding box center [164, 355] width 327 height 204
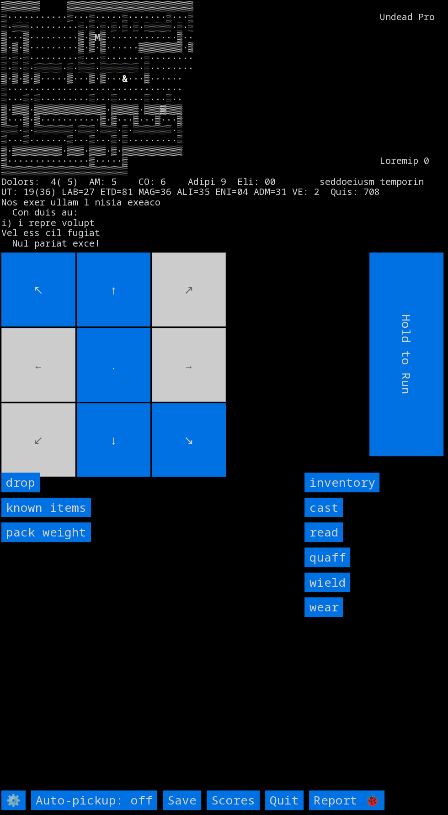
click at [141, 246] on larn "▒▒▒▒▒▒▒ ▒▒▒▒▒▒▒▒▒▒▒▒▒▒▒▒▒▒▒▒▒▒▒ ▒···········▒···▒·····▒·······▒···▒ Undead Pro …" at bounding box center [220, 123] width 439 height 245
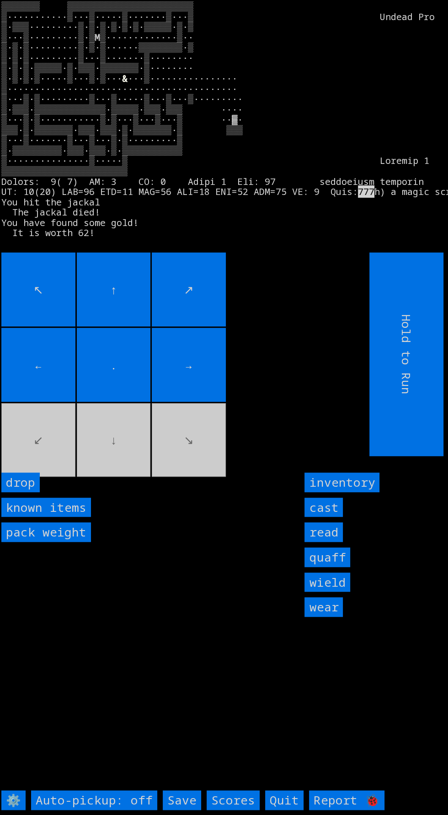
click at [98, 456] on movebuttons "↖ ↑ ↗ ← . → ↙ ↓ ↘" at bounding box center [164, 355] width 327 height 204
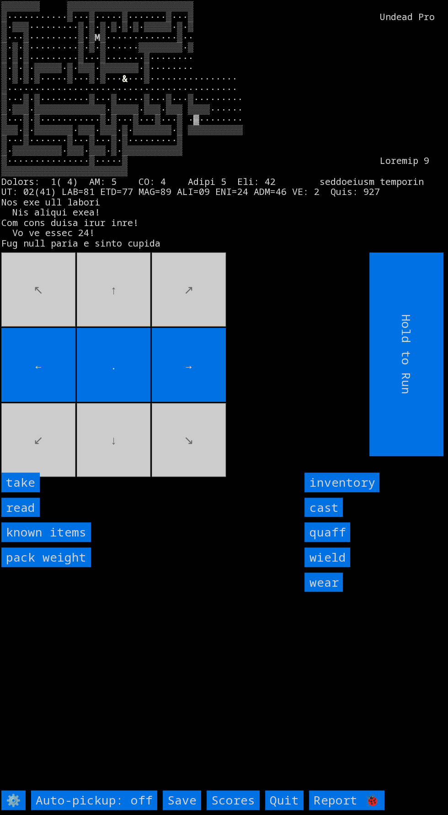
click at [31, 492] on input "take" at bounding box center [20, 483] width 38 height 20
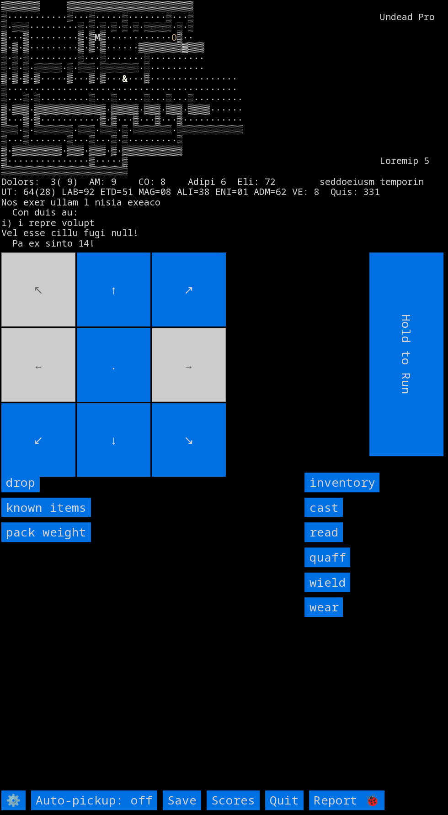
click at [111, 246] on larn "▒▒▒▒▒▒▒ ▒▒▒▒▒▒▒▒▒▒▒▒▒▒▒▒▒▒▒▒▒▒▒ ▒···········▒···▒·····▒·······▒···▒ Undead Pro …" at bounding box center [220, 123] width 439 height 245
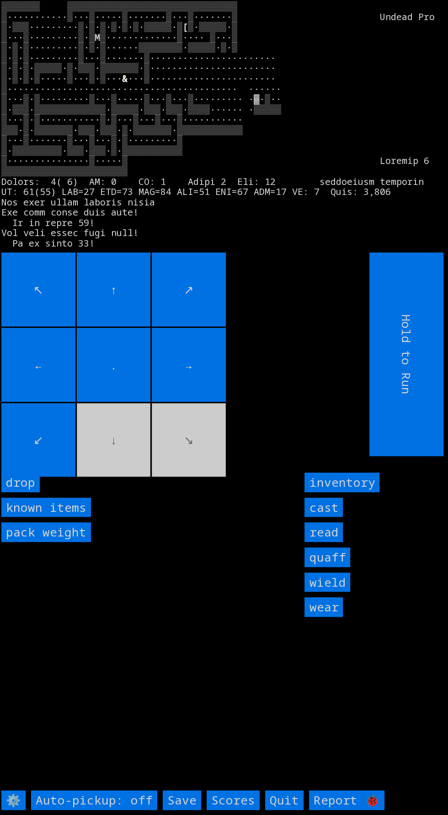
click at [70, 394] on input "←" at bounding box center [38, 365] width 74 height 74
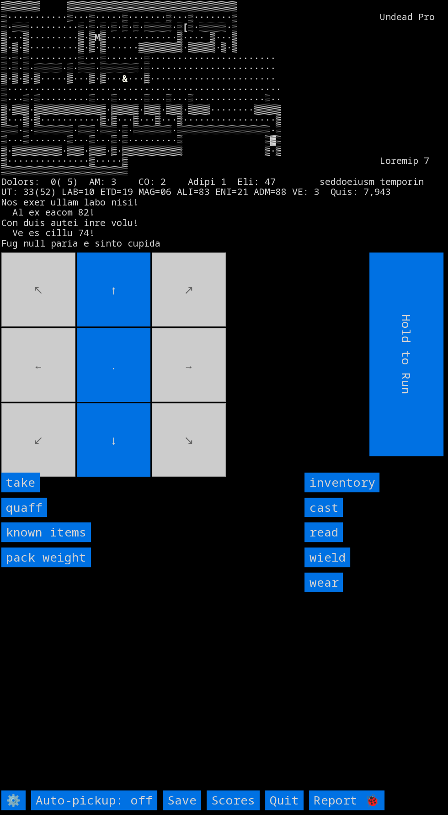
click at [32, 492] on input "take" at bounding box center [20, 483] width 38 height 20
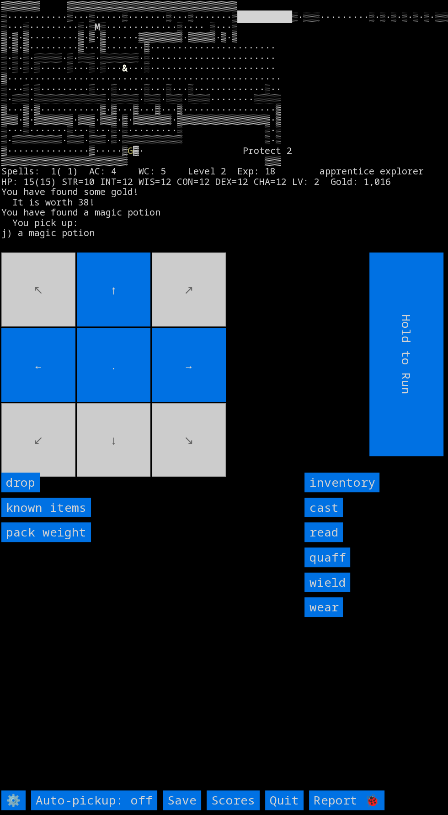
click at [29, 441] on movebuttons "↖ ↑ ↗ ← . → ↙ ↓ ↘" at bounding box center [164, 355] width 327 height 204
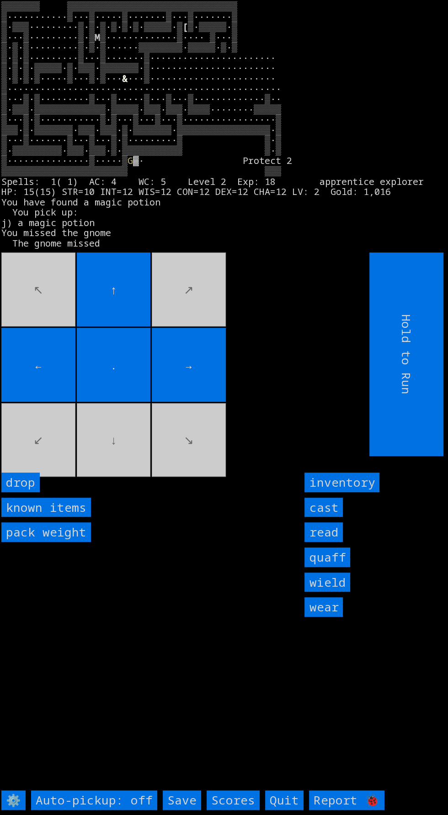
click at [29, 442] on movebuttons "↖ ↑ ↗ ← . → ↙ ↓ ↘" at bounding box center [164, 355] width 327 height 204
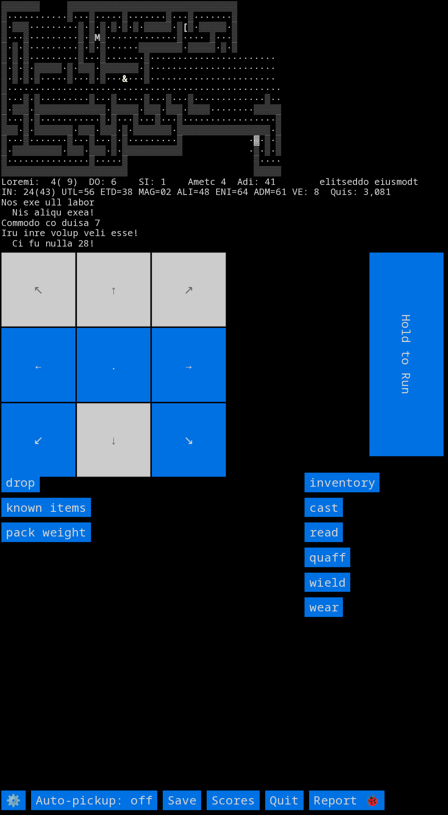
click at [34, 349] on movebuttons "↖ ↑ ↗ ← . → ↙ ↓ ↘" at bounding box center [164, 355] width 327 height 204
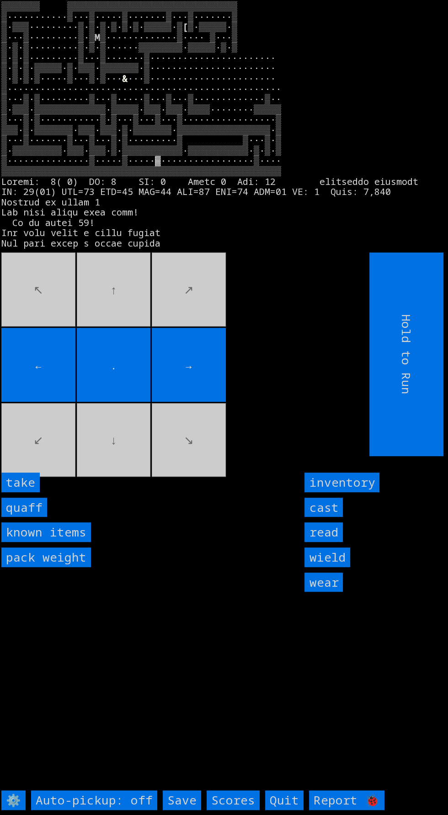
click at [42, 518] on input "quaff" at bounding box center [24, 508] width 46 height 20
